Goal: Transaction & Acquisition: Obtain resource

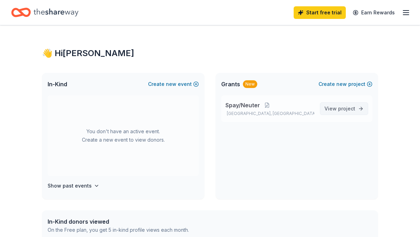
click at [336, 107] on span "View project" at bounding box center [339, 108] width 31 height 8
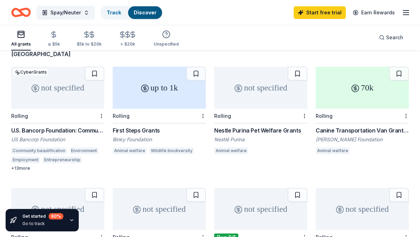
scroll to position [59, 0]
click at [133, 147] on div "Animal welfare" at bounding box center [130, 150] width 34 height 7
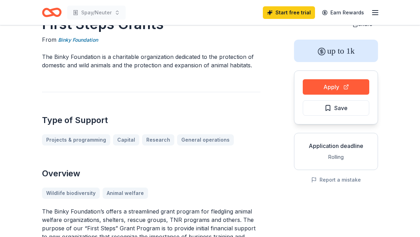
scroll to position [27, 0]
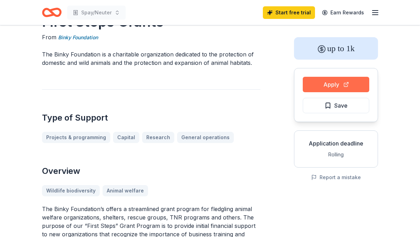
click at [320, 84] on button "Apply" at bounding box center [336, 84] width 66 height 15
